Goal: Task Accomplishment & Management: Complete application form

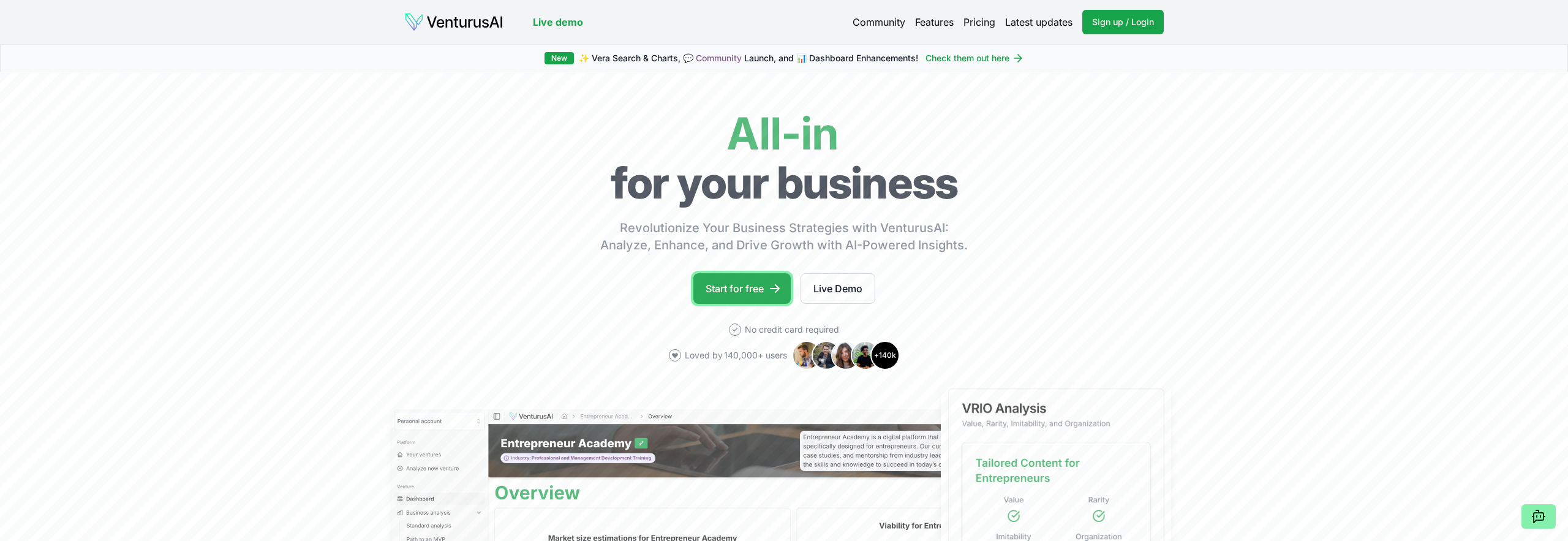
click at [741, 282] on link "Start for free" at bounding box center [742, 288] width 97 height 30
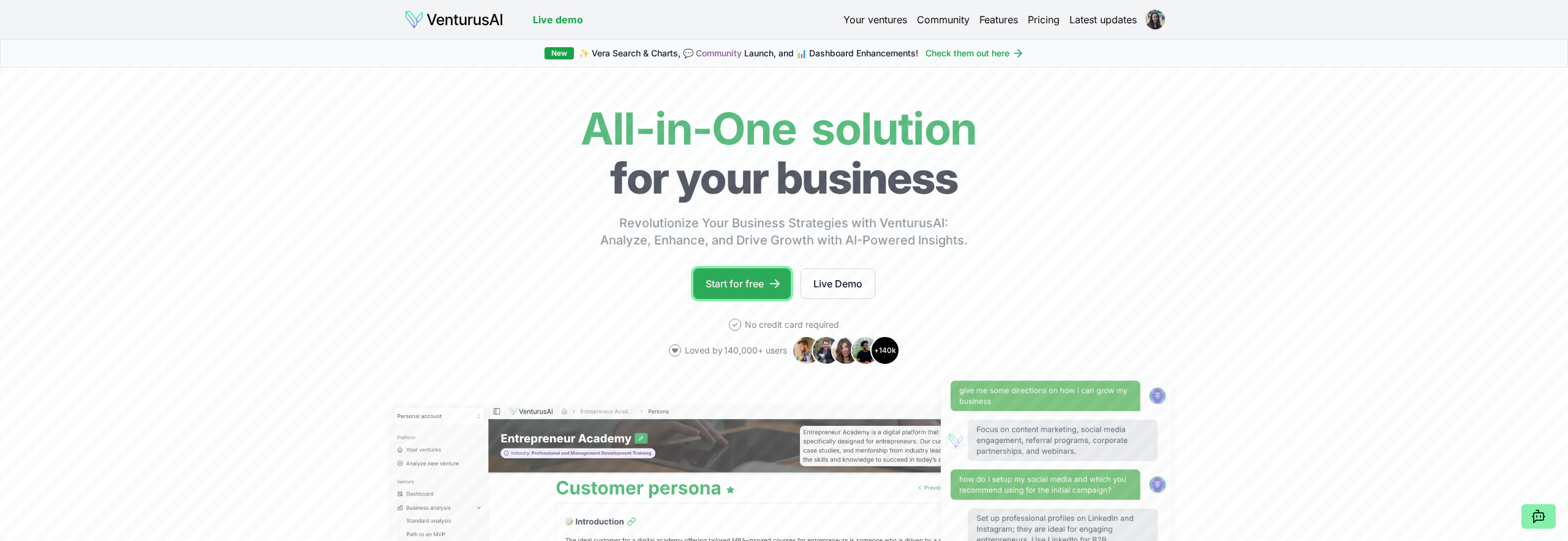
click at [729, 280] on link "Start for free" at bounding box center [742, 284] width 97 height 30
